Goal: Task Accomplishment & Management: Use online tool/utility

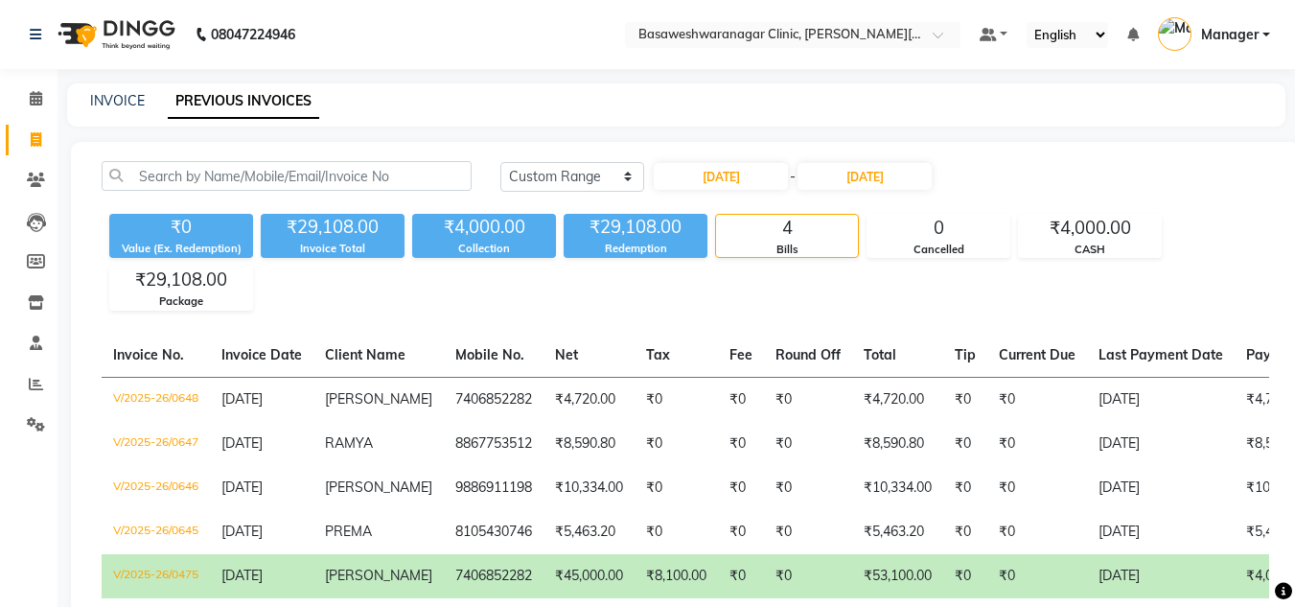
select select "range"
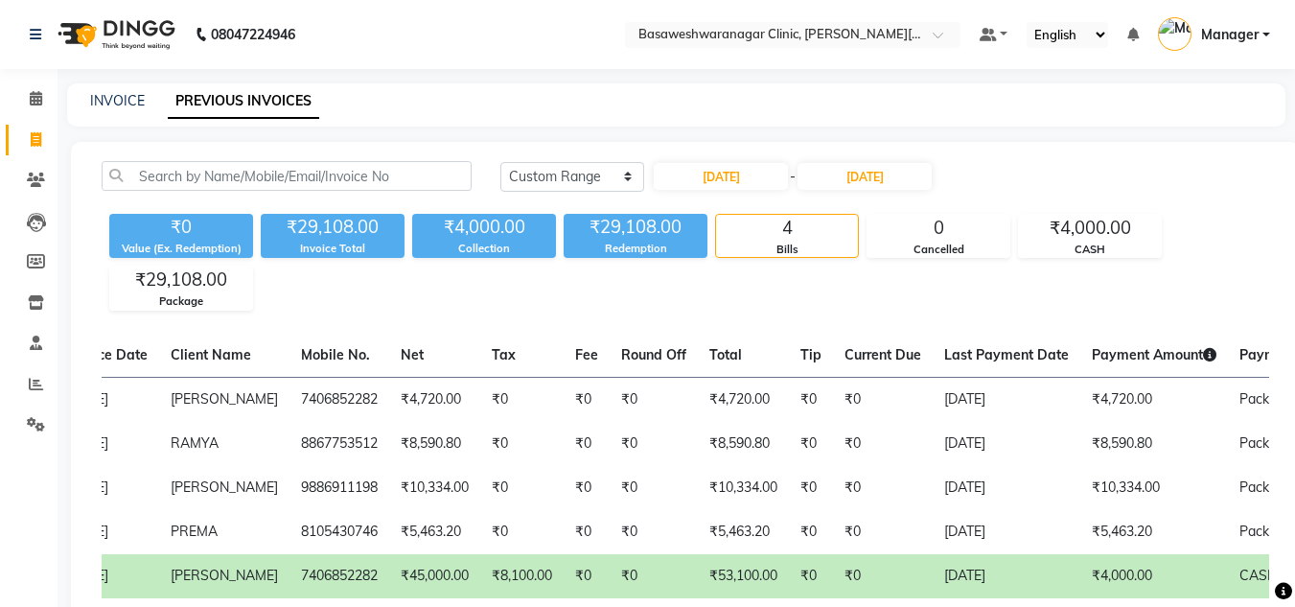
click at [42, 154] on link "Invoice" at bounding box center [29, 141] width 46 height 32
select select "7441"
select select "service"
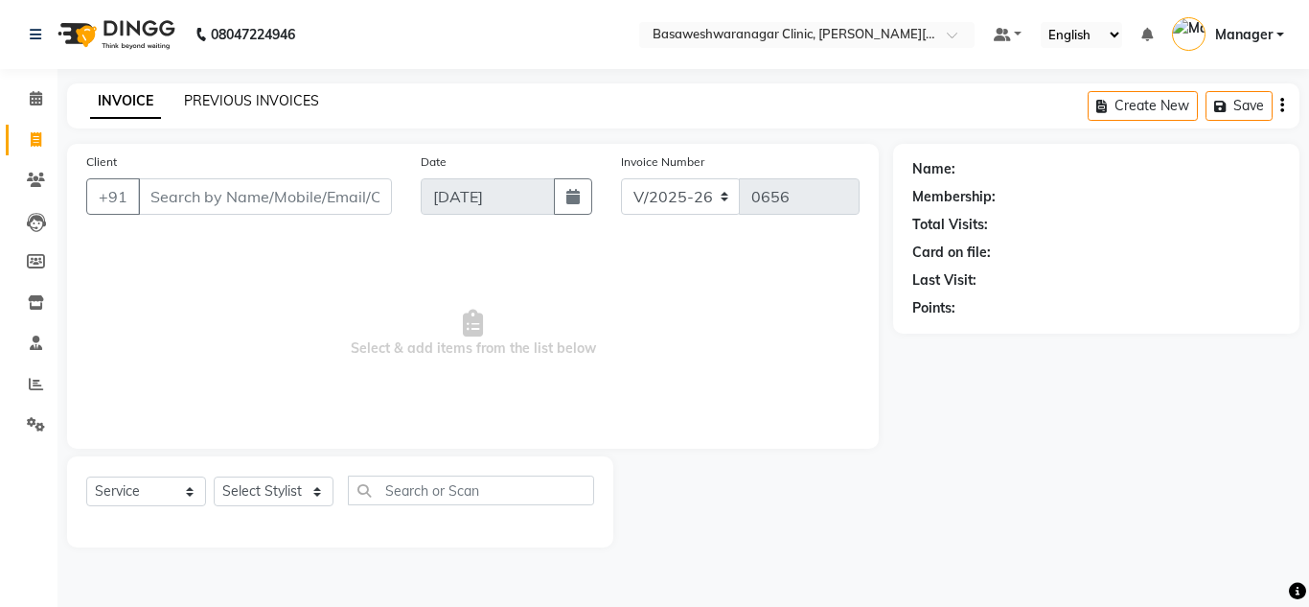
click at [229, 104] on link "PREVIOUS INVOICES" at bounding box center [251, 100] width 135 height 17
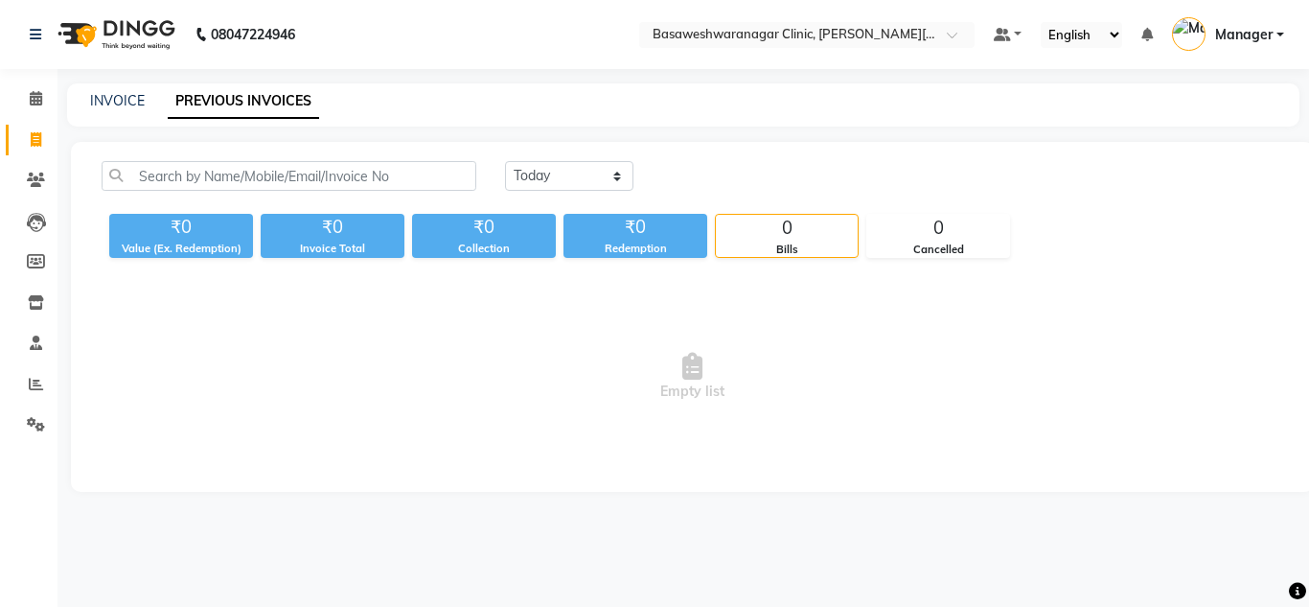
drag, startPoint x: 366, startPoint y: 347, endPoint x: 845, endPoint y: 345, distance: 479.1
click at [845, 345] on span "Empty list" at bounding box center [693, 377] width 1182 height 192
click at [630, 170] on select "[DATE] [DATE] Custom Range" at bounding box center [569, 176] width 128 height 30
click at [505, 161] on select "[DATE] [DATE] Custom Range" at bounding box center [569, 176] width 128 height 30
click at [38, 91] on icon at bounding box center [36, 98] width 12 height 14
